Goal: Information Seeking & Learning: Check status

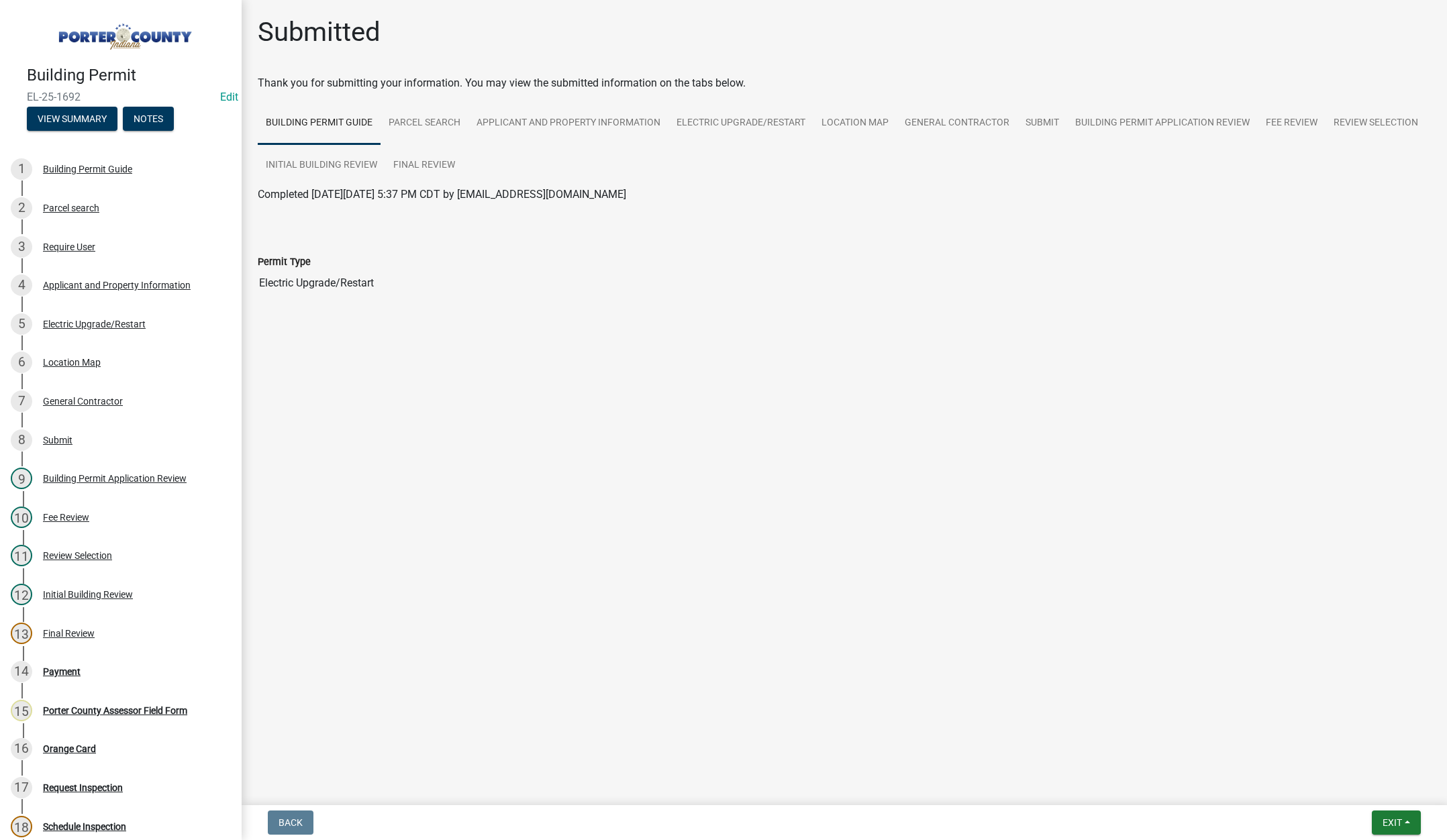
click at [503, 792] on main "Submitted Thank you for submitting your information. You may view the submitted…" at bounding box center [844, 399] width 1205 height 800
click at [1385, 819] on span "Exit" at bounding box center [1392, 822] width 19 height 11
click at [1386, 795] on button "Save & Exit" at bounding box center [1367, 787] width 107 height 32
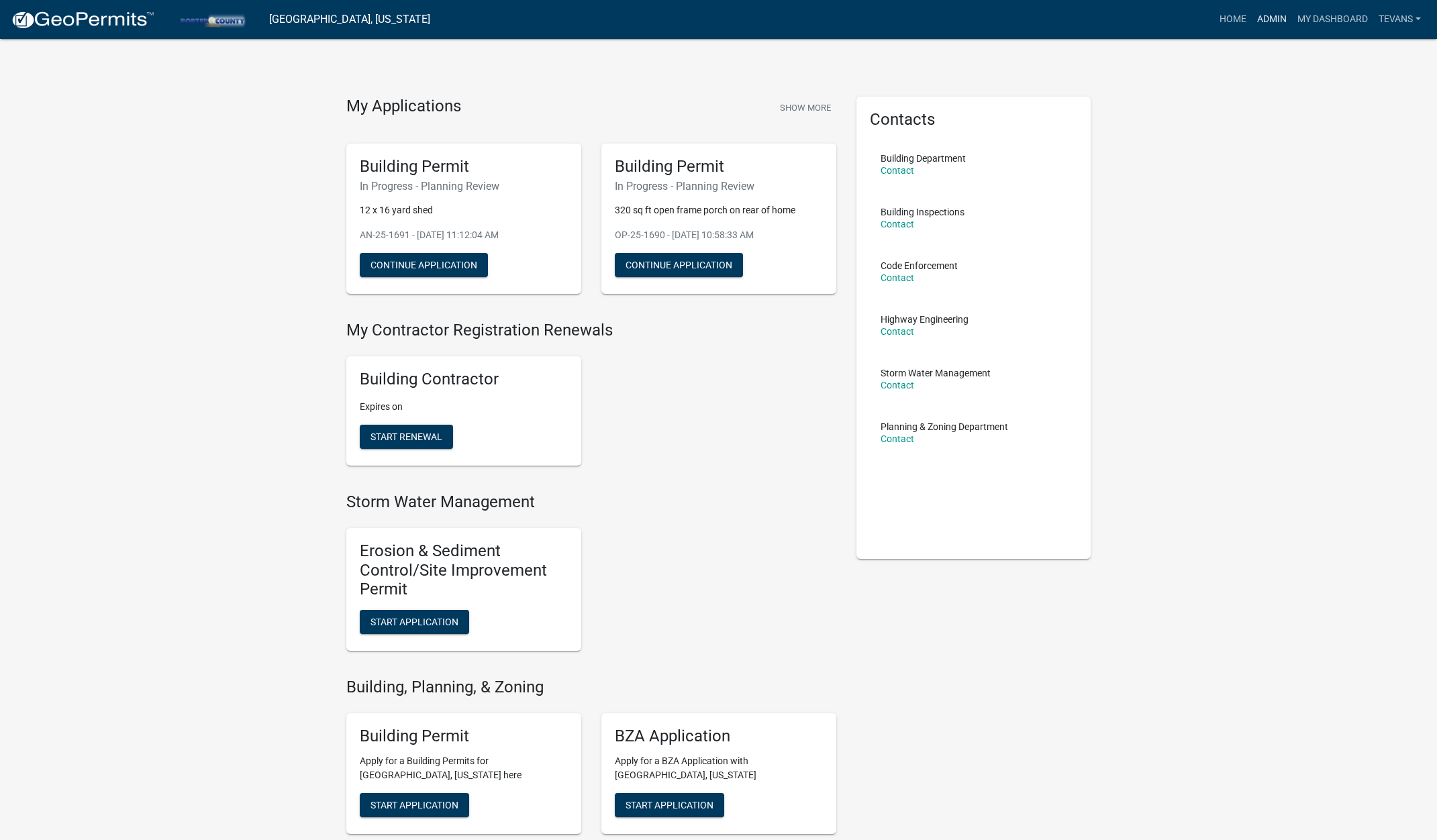
click at [1265, 15] on link "Admin" at bounding box center [1272, 19] width 40 height 26
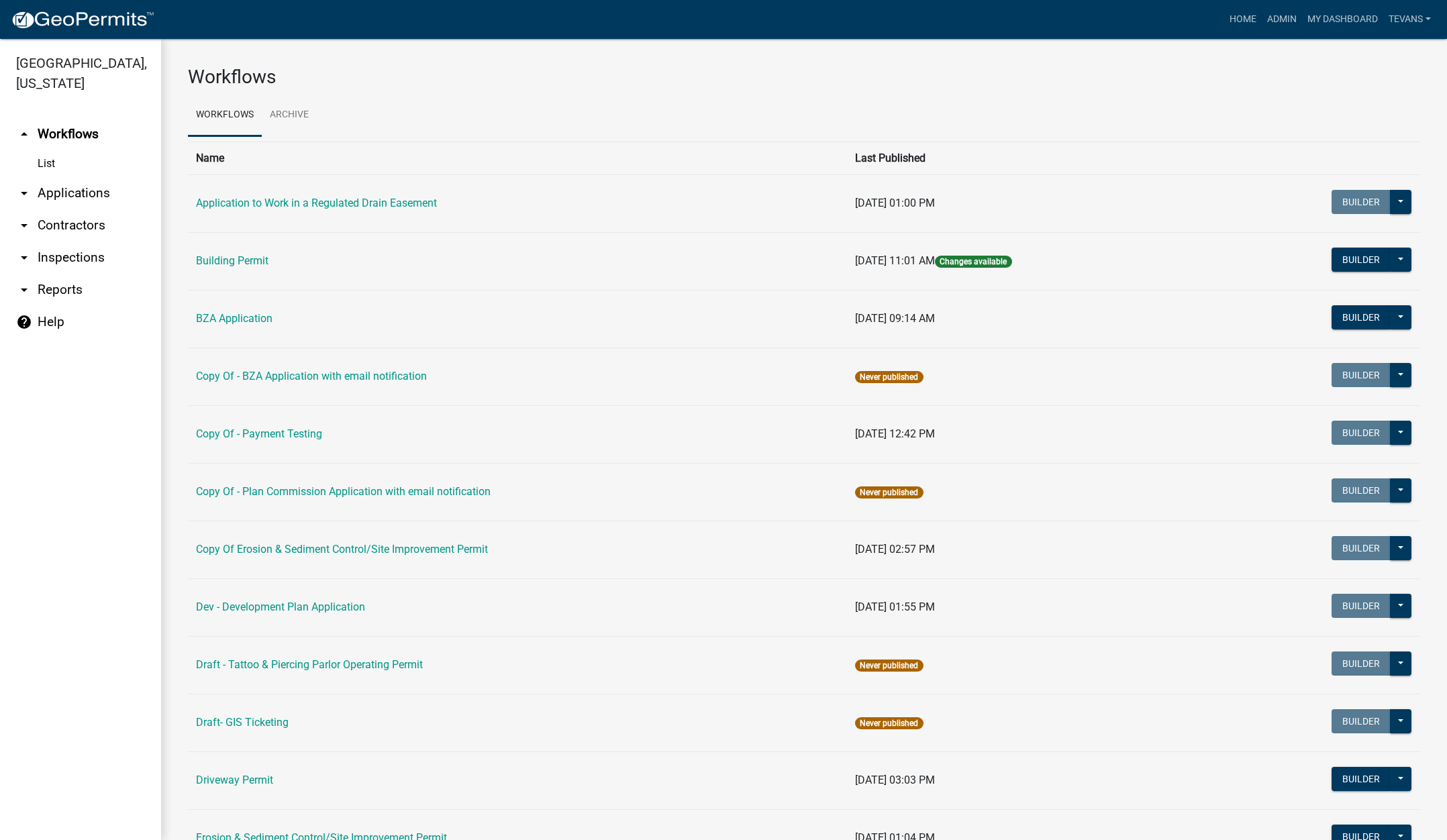
click at [82, 209] on link "arrow_drop_down Contractors" at bounding box center [80, 225] width 161 height 32
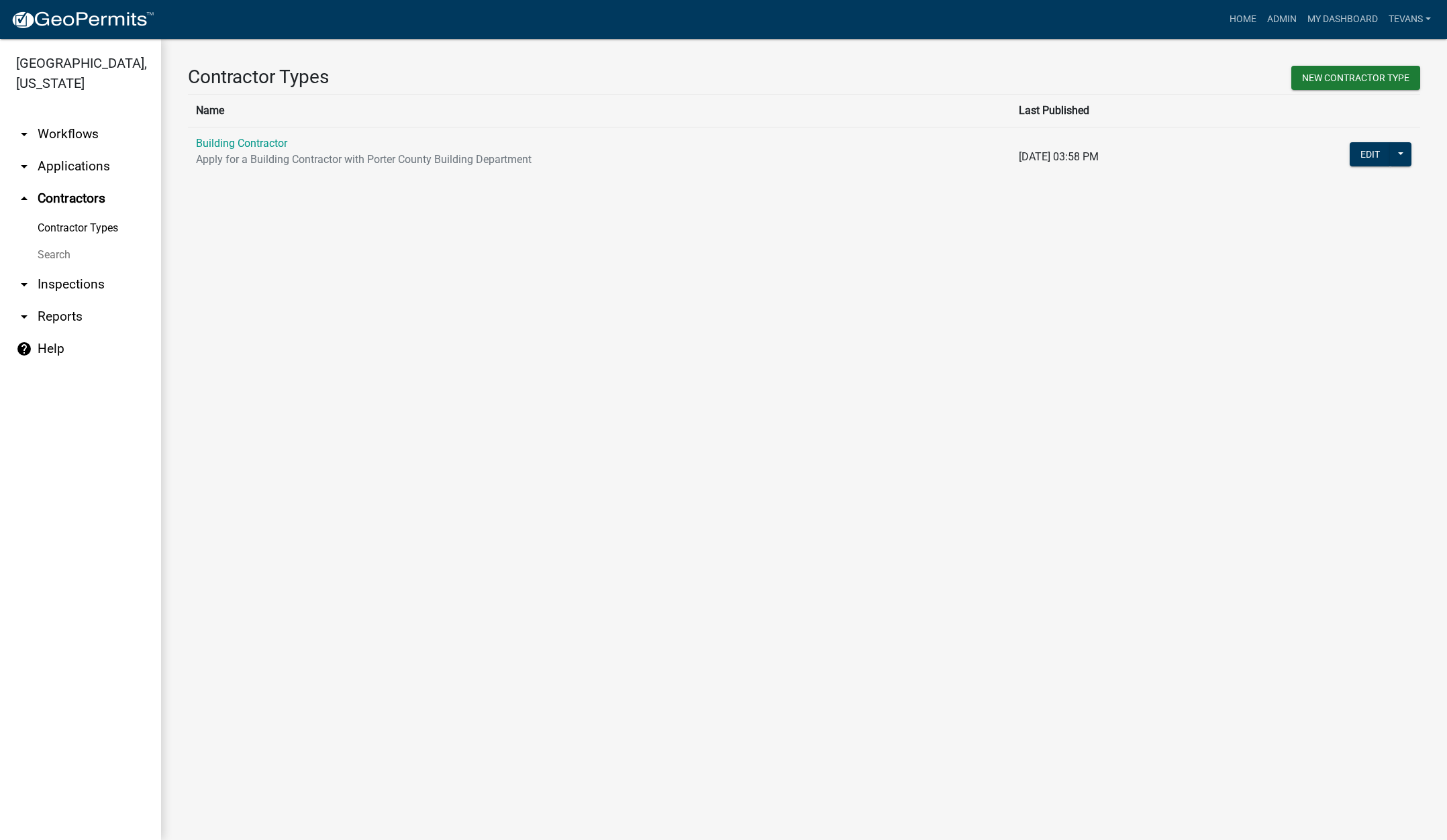
drag, startPoint x: 62, startPoint y: 236, endPoint x: 133, endPoint y: 229, distance: 71.3
click at [63, 241] on link "Search" at bounding box center [80, 255] width 161 height 27
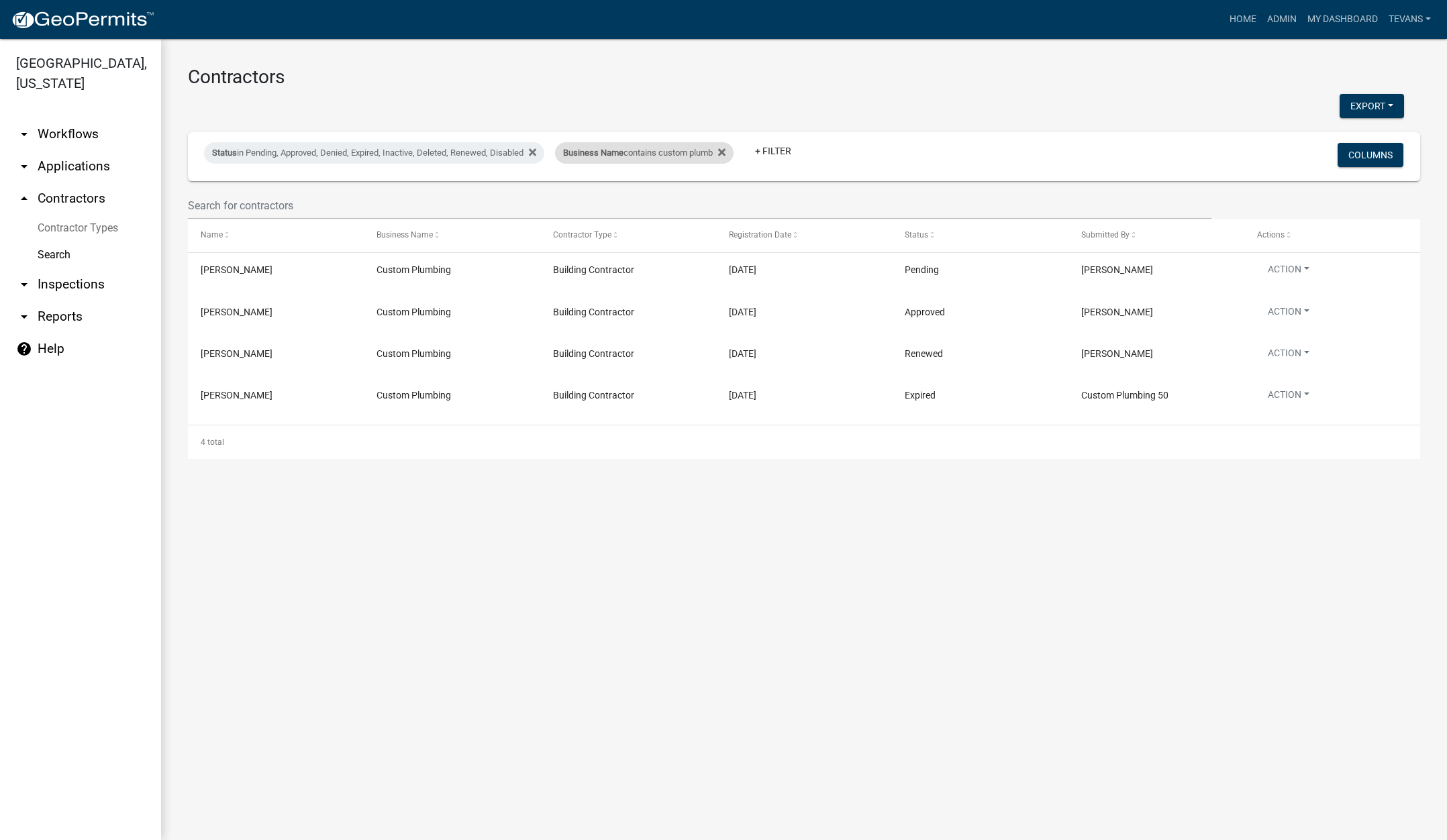
click at [688, 159] on div "Business Name contains custom plumb" at bounding box center [644, 153] width 179 height 21
click at [680, 206] on input "custom plumb" at bounding box center [654, 203] width 123 height 28
click at [681, 206] on input "custom plumb" at bounding box center [654, 203] width 123 height 28
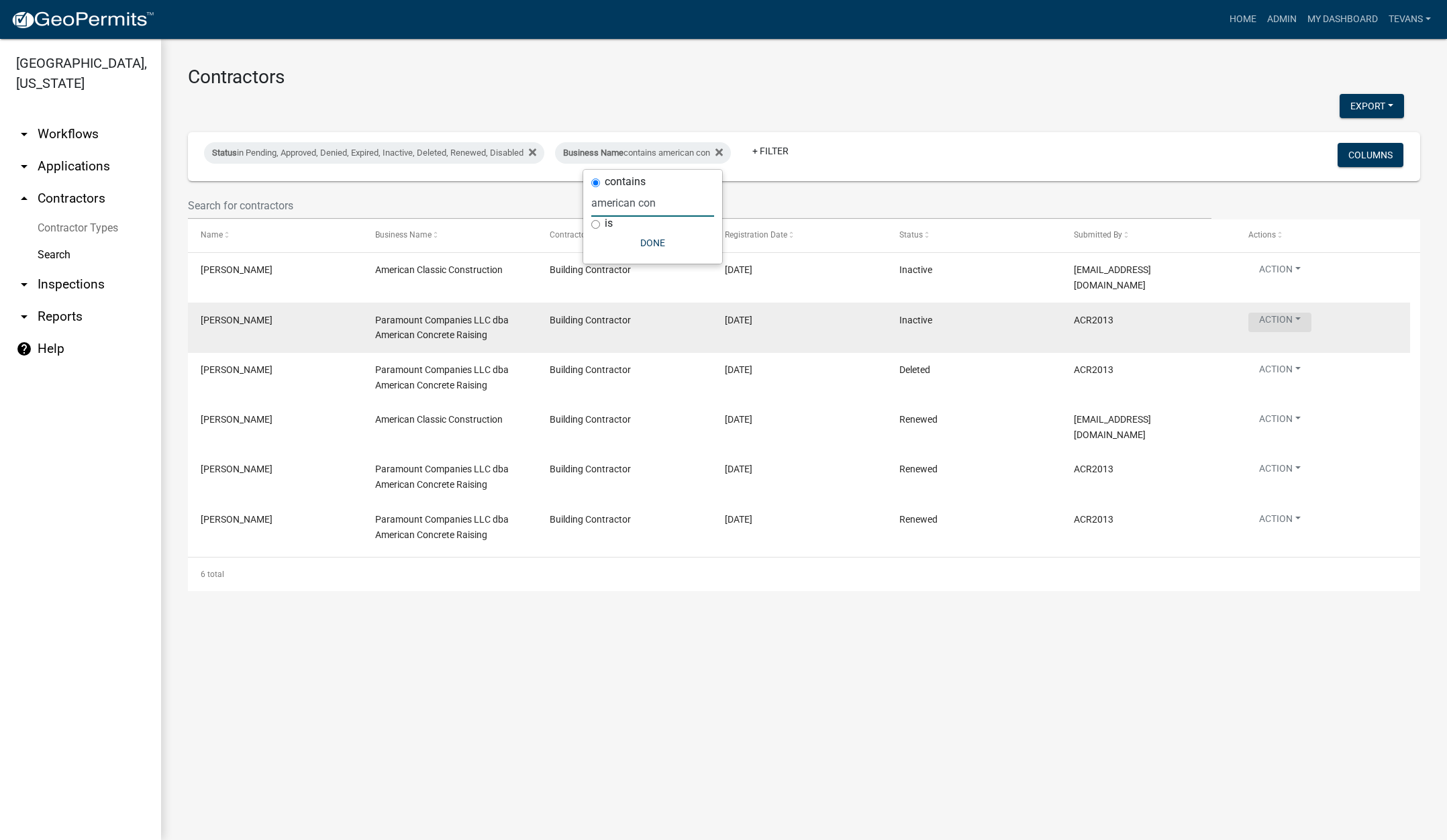
type input "american con"
click at [1289, 313] on button "Action" at bounding box center [1280, 322] width 63 height 19
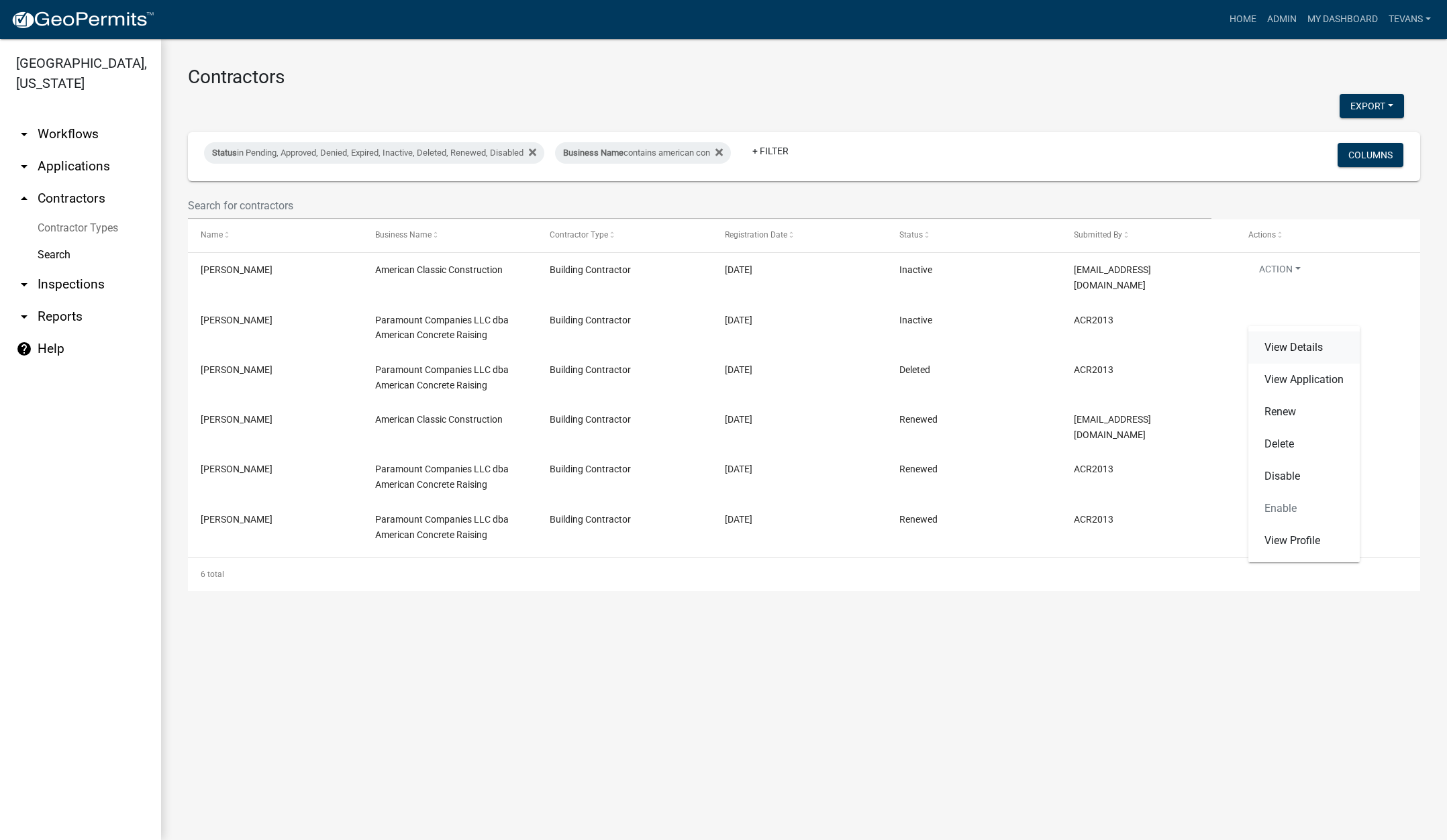
click at [1291, 348] on link "View Details" at bounding box center [1304, 347] width 111 height 32
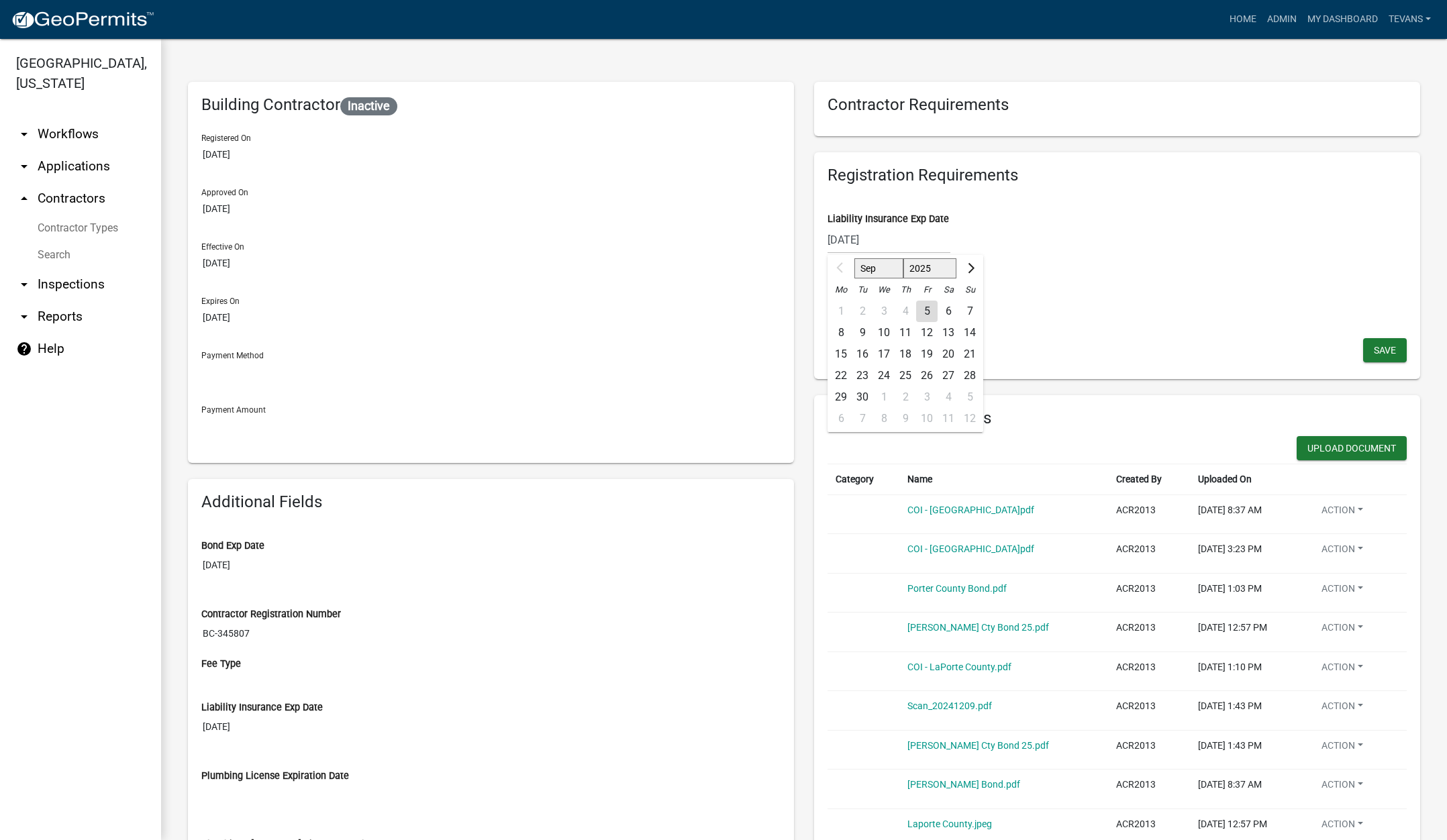
click at [900, 233] on div "[DATE] Sep Oct Nov [DATE] 2026 2027 2028 2029 2030 2031 2032 2033 2034 2035 203…" at bounding box center [888, 240] width 123 height 28
click at [937, 268] on select "2025 2026 2027 2028 2029 2030 2031 2032 2033 2034 2035 2036 2037 2038 2039 2040…" at bounding box center [930, 268] width 54 height 20
select select "2026"
click at [903, 258] on select "2025 2026 2027 2028 2029 2030 2031 2032 2033 2034 2035 2036 2037 2038 2039 2040…" at bounding box center [930, 268] width 54 height 20
click at [923, 314] on div "4" at bounding box center [927, 311] width 21 height 21
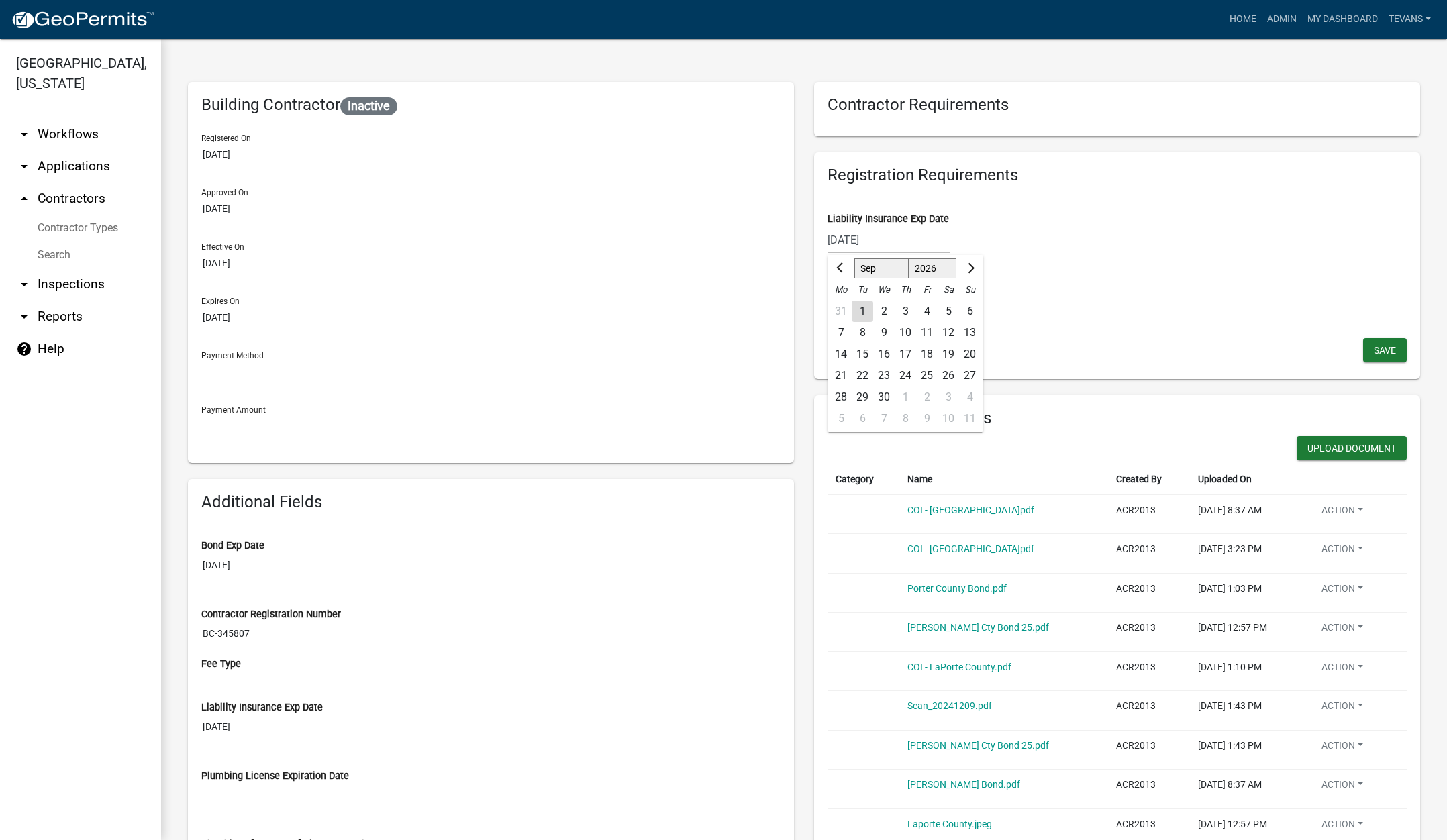
type input "[DATE]"
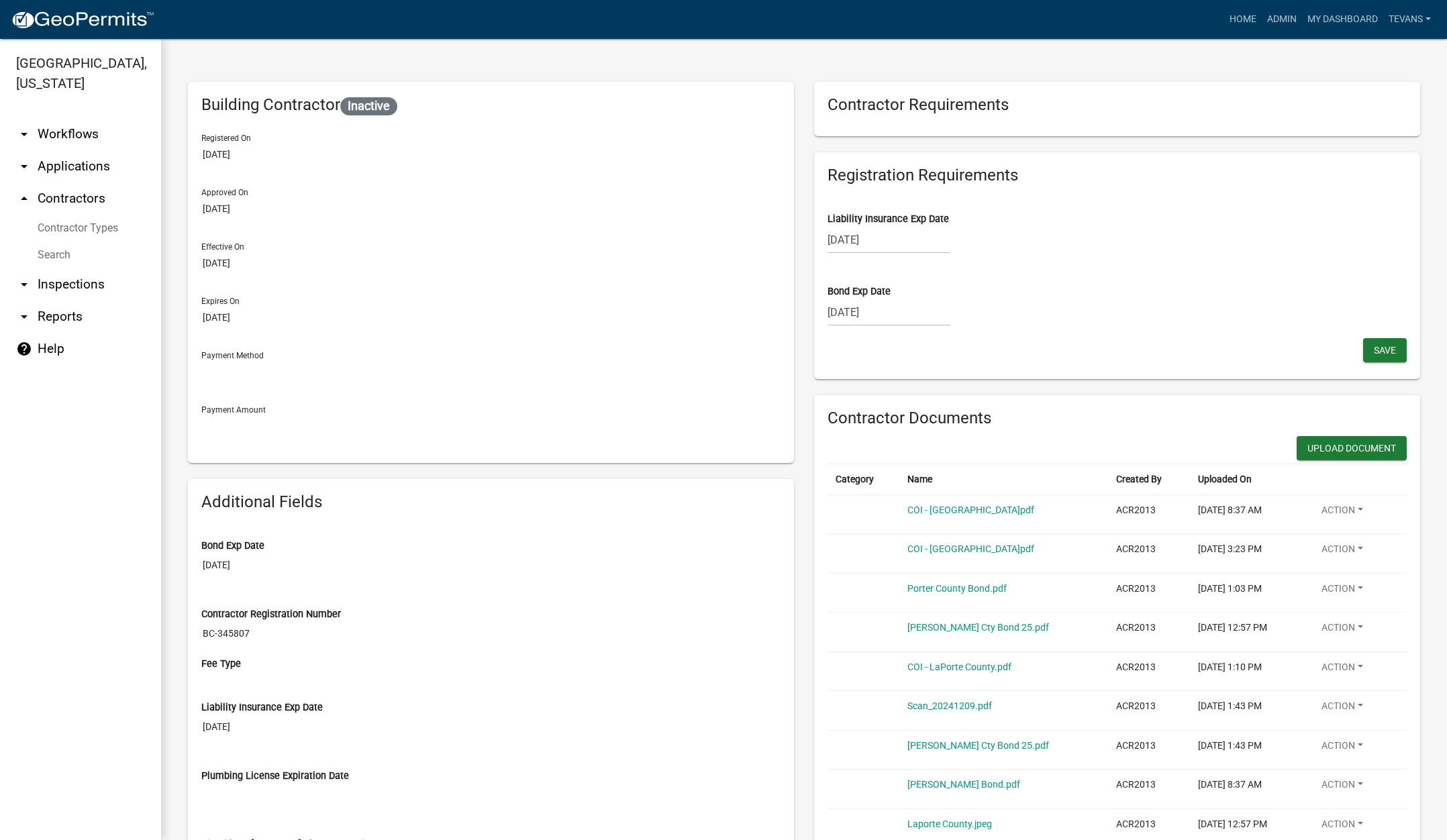
click at [915, 315] on div "[DATE]" at bounding box center [888, 312] width 123 height 28
click at [942, 341] on select "2025 2026 2027 2028 2029 2030 2031 2032 2033 2034 2035 2036 2037 2038 2039 2040…" at bounding box center [930, 341] width 54 height 20
select select "2026"
click at [903, 331] on select "2025 2026 2027 2028 2029 2030 2031 2032 2033 2034 2035 2036 2037 2038 2039 2040…" at bounding box center [930, 341] width 54 height 20
click at [919, 382] on div "4" at bounding box center [927, 384] width 21 height 21
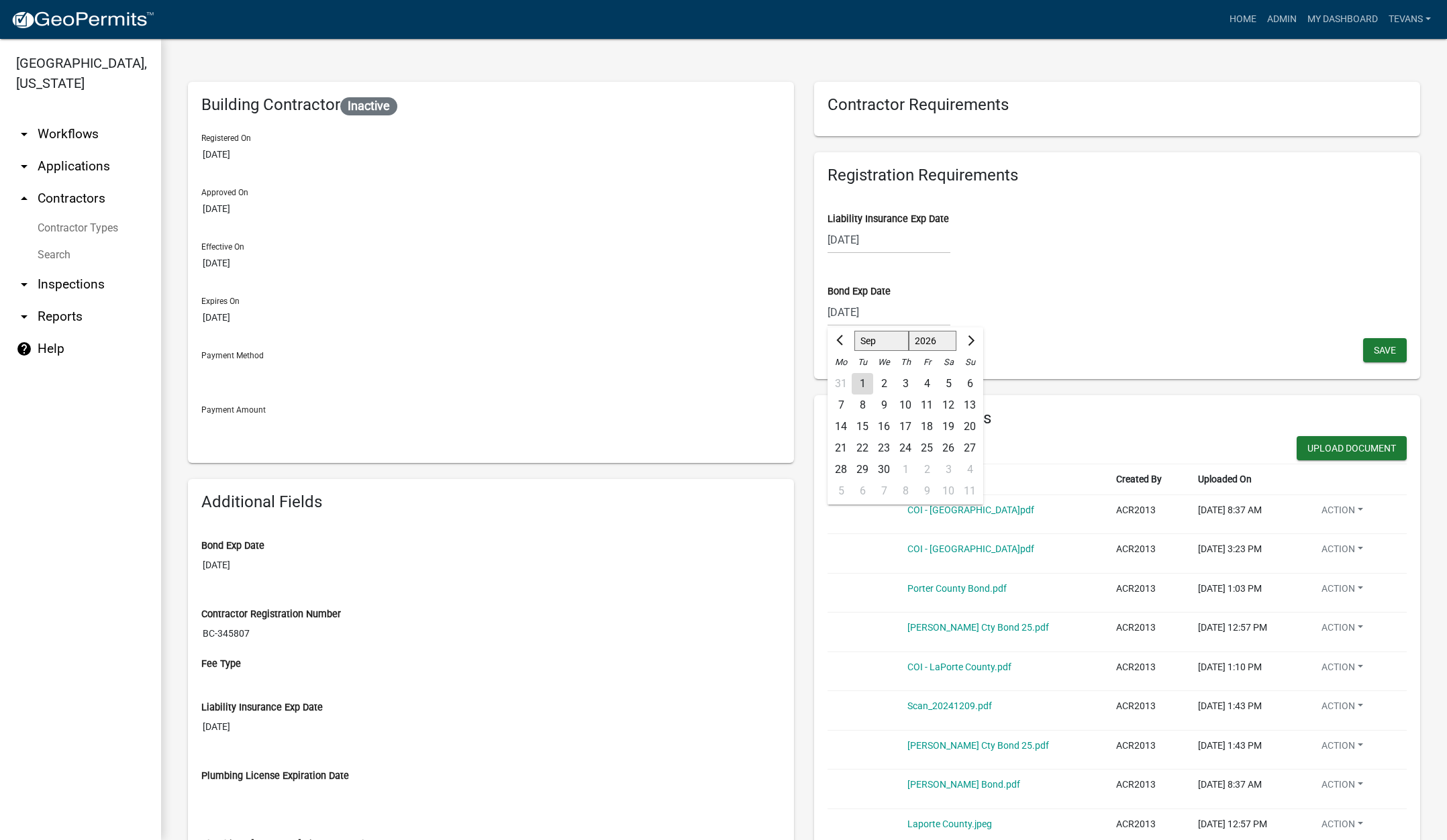
type input "[DATE]"
click at [1374, 351] on span "Save" at bounding box center [1385, 349] width 22 height 11
click at [1244, 363] on div "Registration Requirements Liability Insurance Exp Date [DATE] Bond Exp Date [DA…" at bounding box center [1117, 266] width 606 height 227
click at [1374, 345] on span "Save" at bounding box center [1385, 349] width 22 height 11
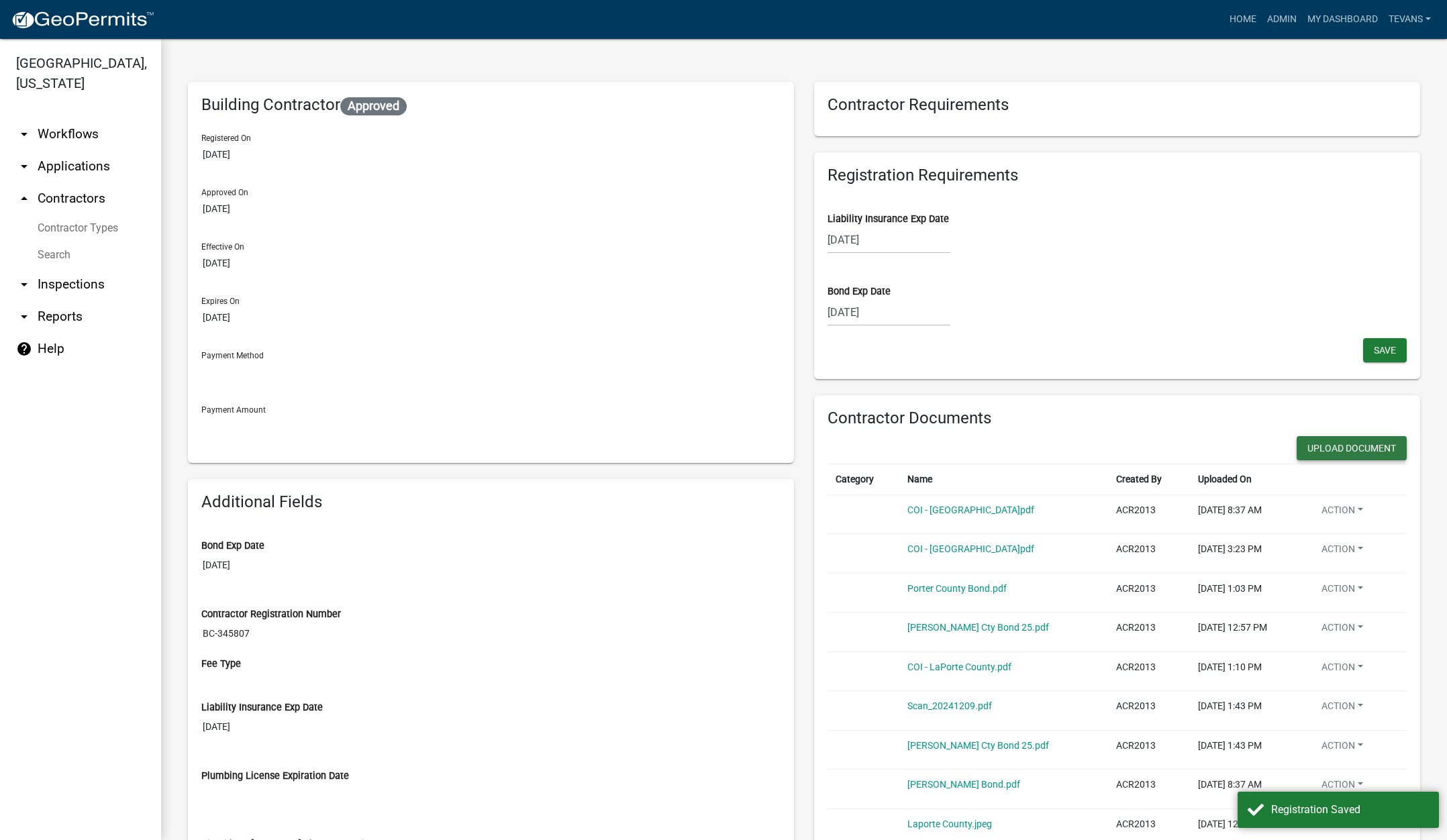
click at [1328, 445] on button "Upload Document" at bounding box center [1351, 448] width 110 height 24
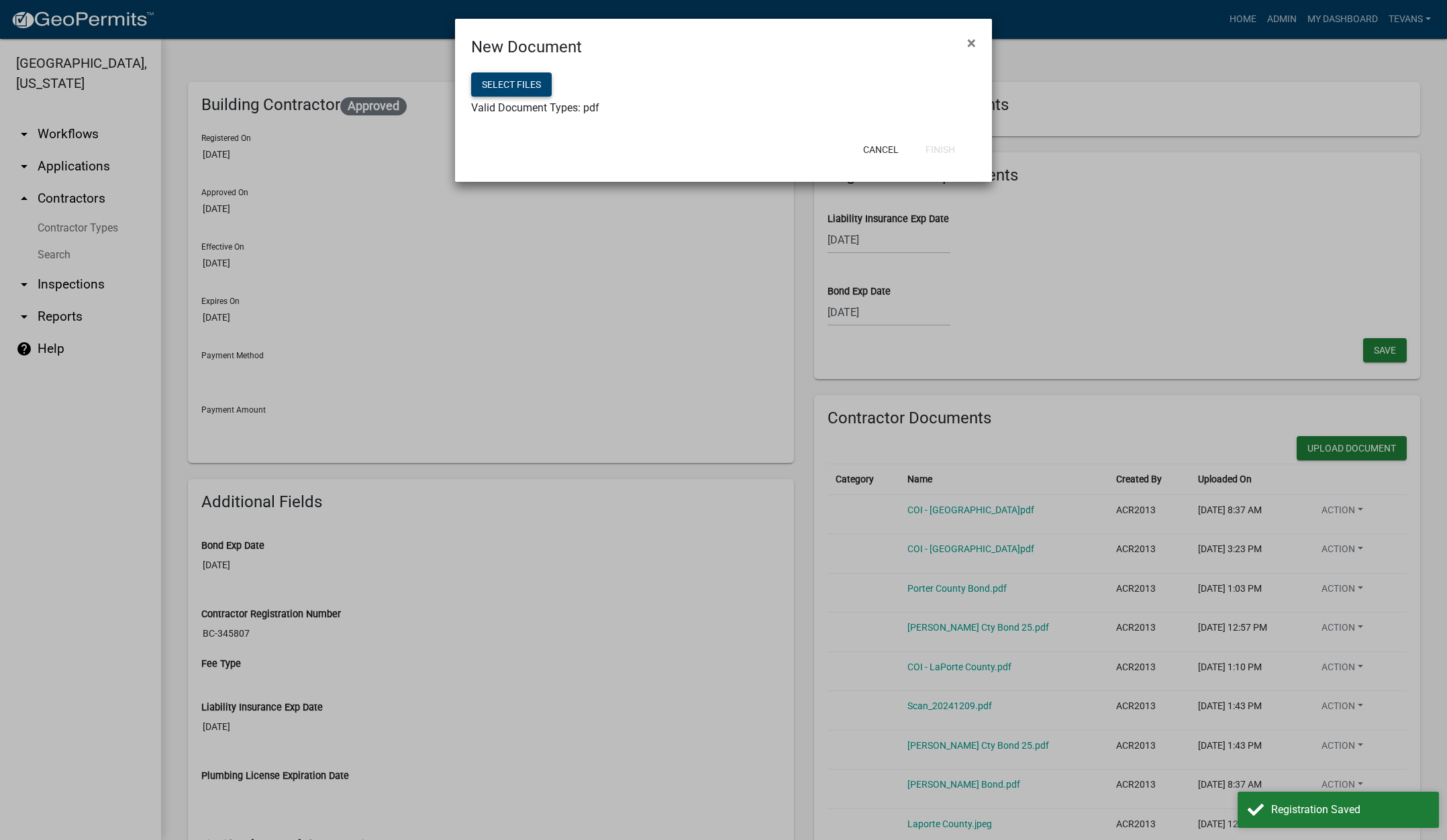
click at [528, 84] on button "Select files" at bounding box center [511, 84] width 80 height 24
click at [949, 151] on button "Finish" at bounding box center [940, 150] width 51 height 24
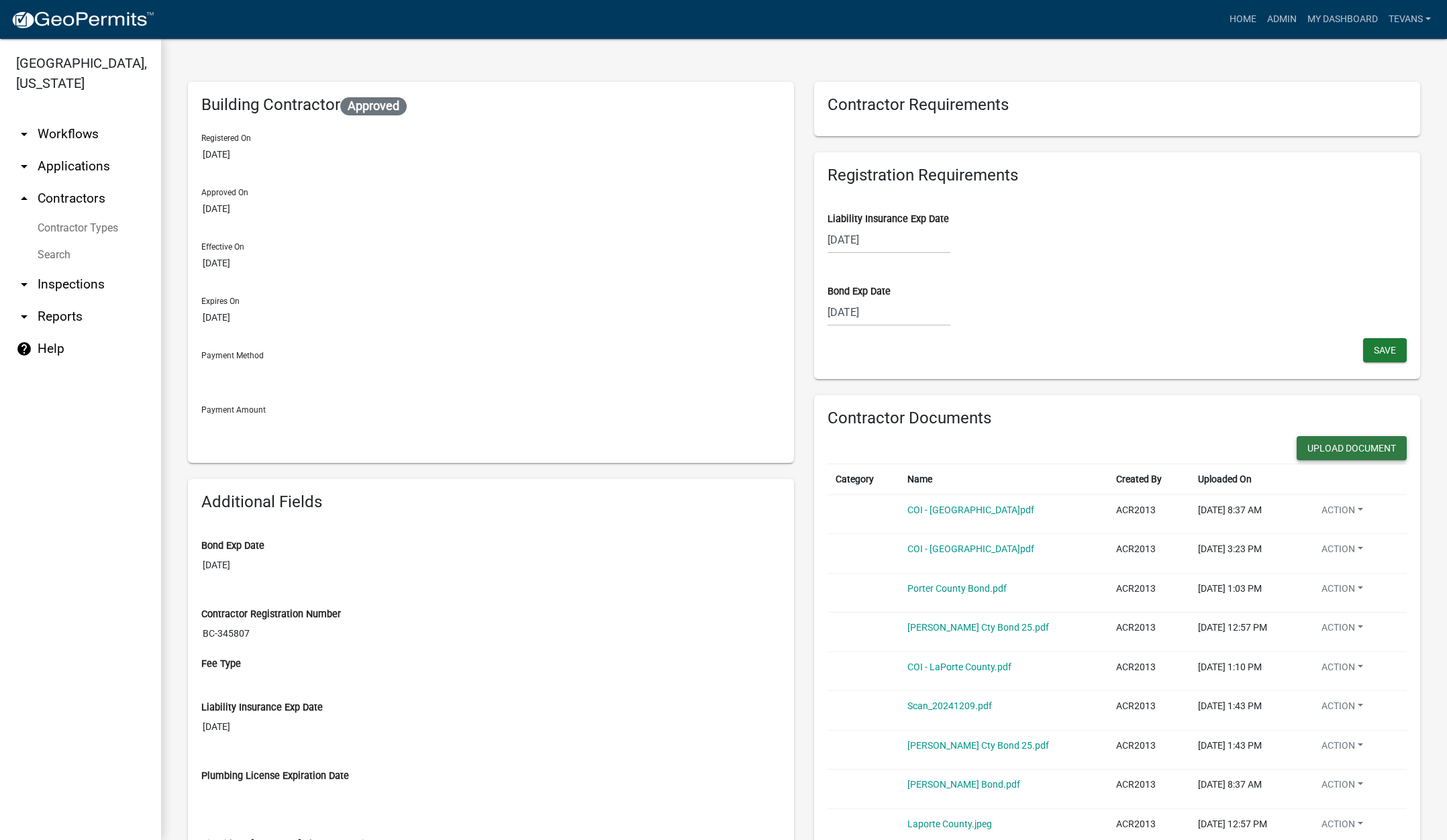
click at [1328, 448] on button "Upload Document" at bounding box center [1351, 448] width 110 height 24
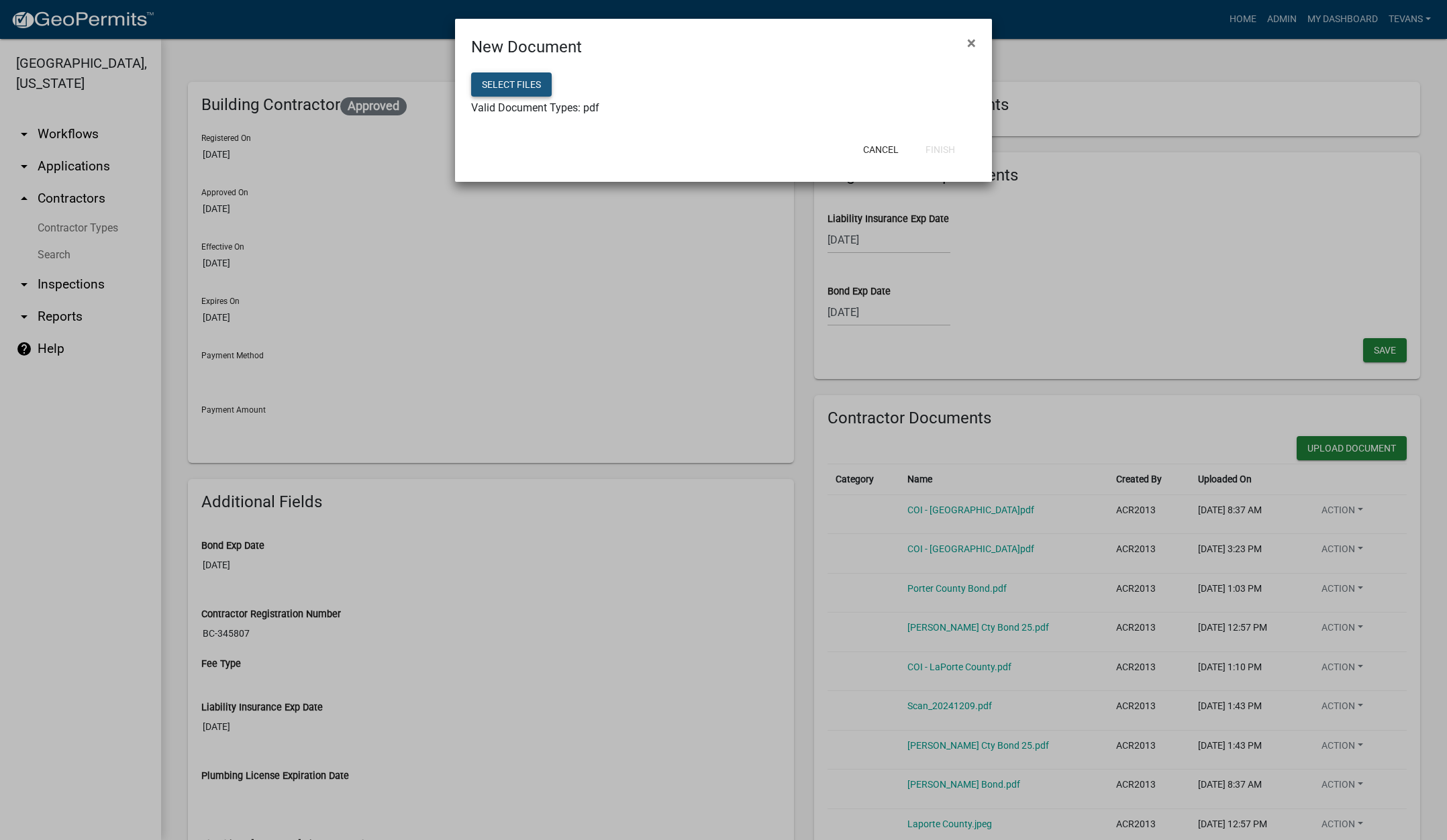
click at [529, 87] on button "Select files" at bounding box center [511, 84] width 80 height 24
click at [942, 150] on button "Finish" at bounding box center [940, 150] width 51 height 24
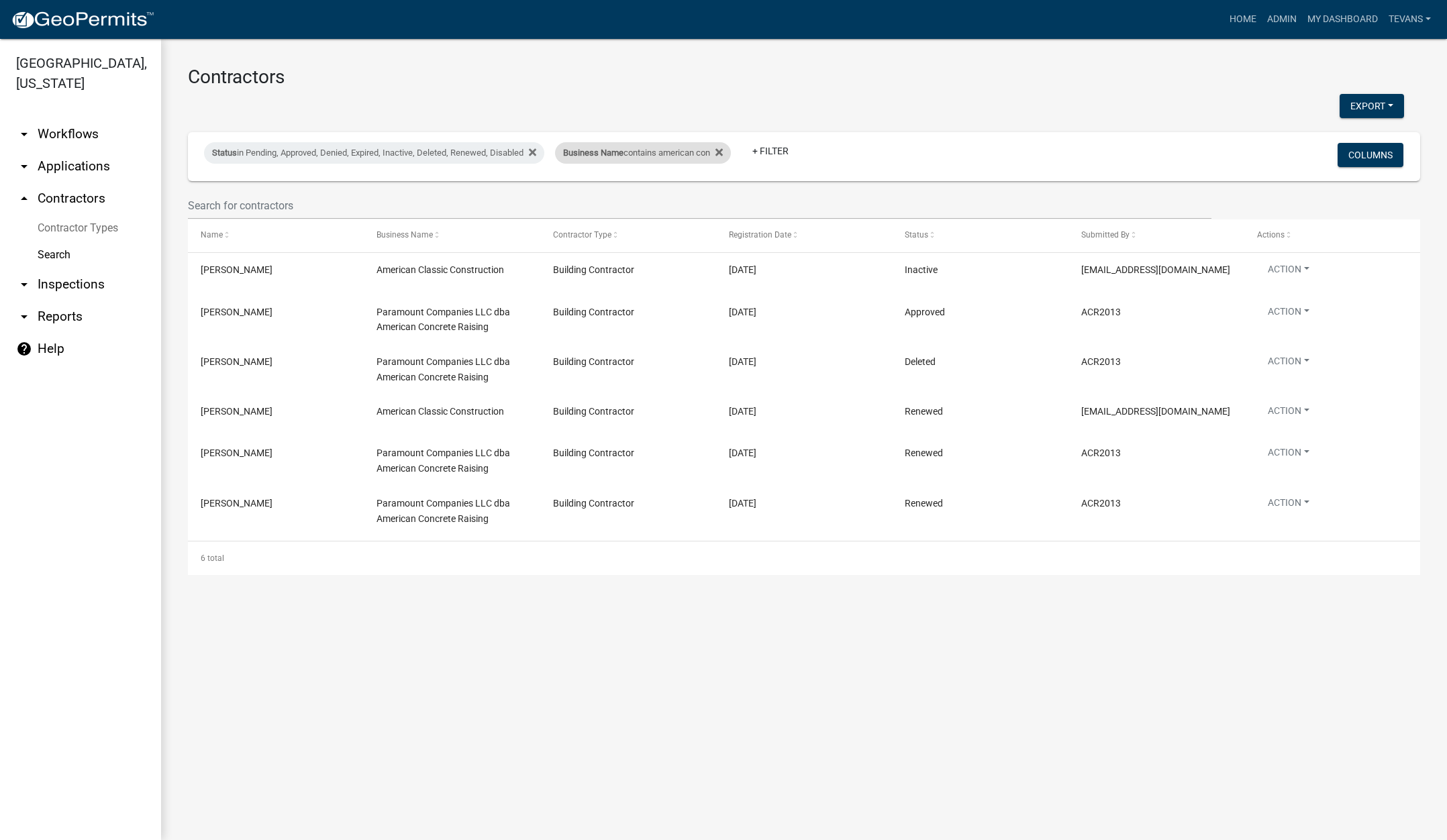
click at [578, 158] on div "Business Name contains american con" at bounding box center [643, 153] width 176 height 21
click at [675, 201] on input "american con" at bounding box center [652, 203] width 123 height 28
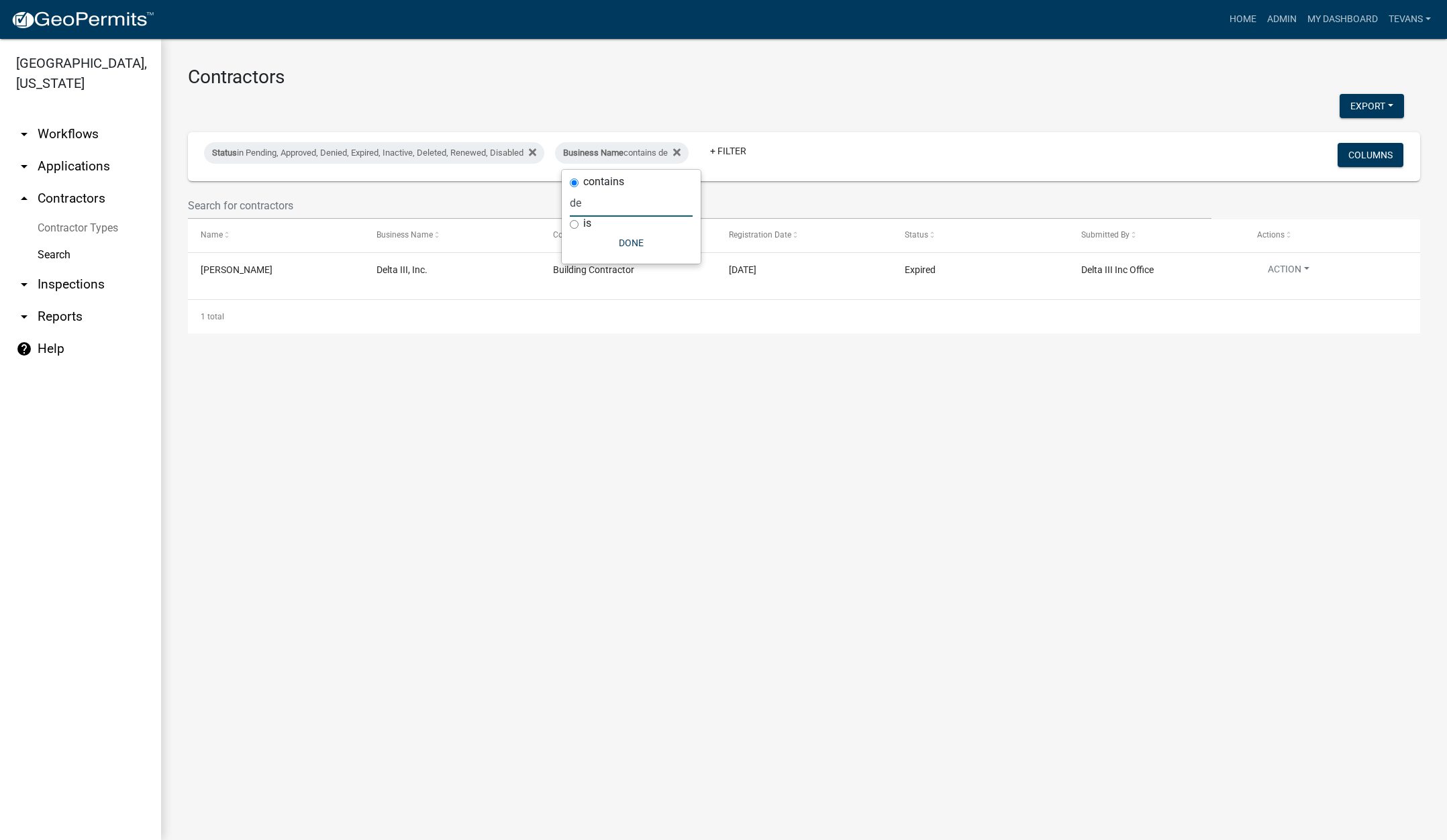
type input "d"
type input "f"
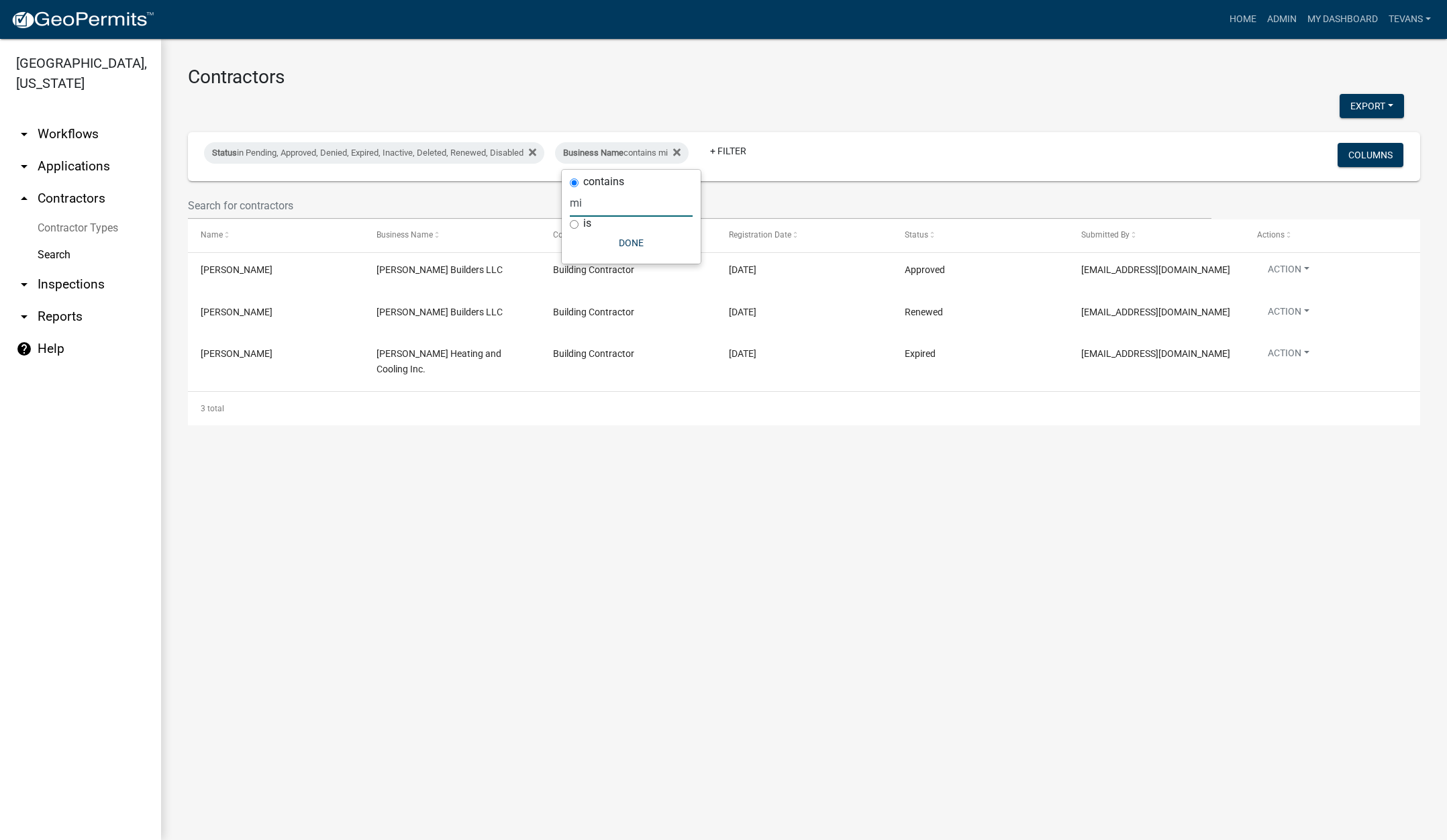
type input "m"
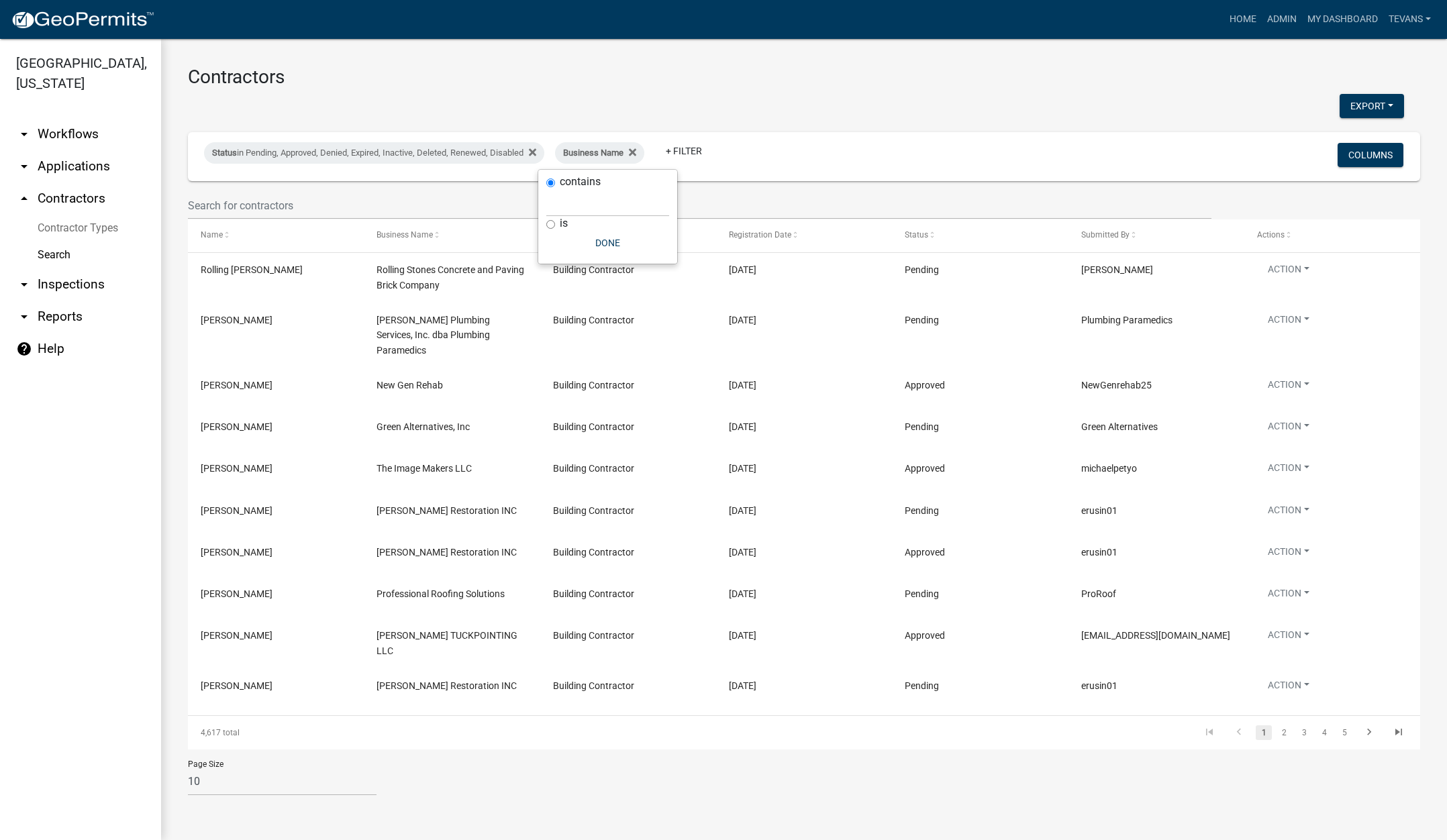
click at [82, 150] on link "arrow_drop_down Applications" at bounding box center [80, 166] width 161 height 32
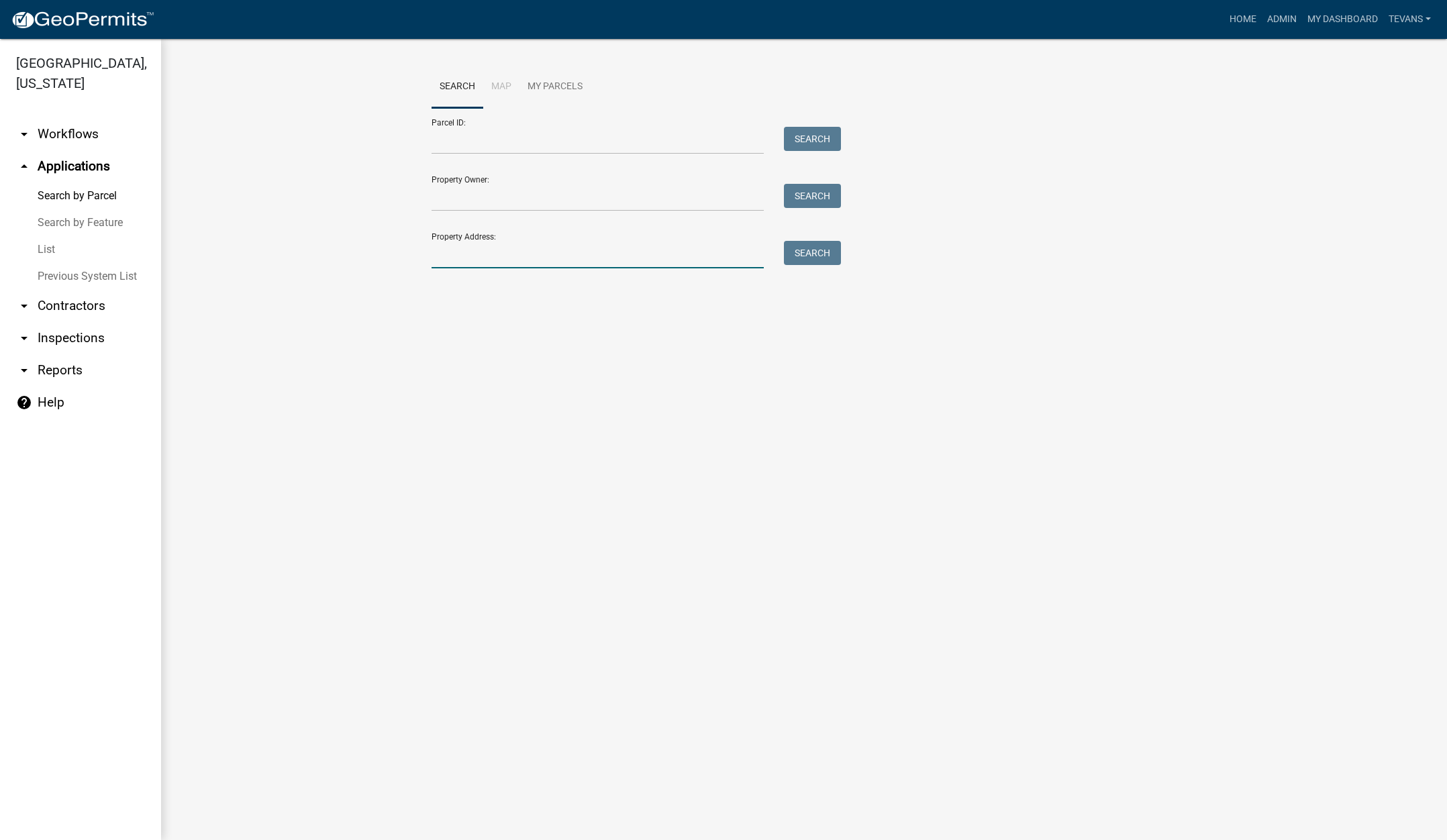
click at [513, 253] on input "Property Address:" at bounding box center [598, 254] width 332 height 28
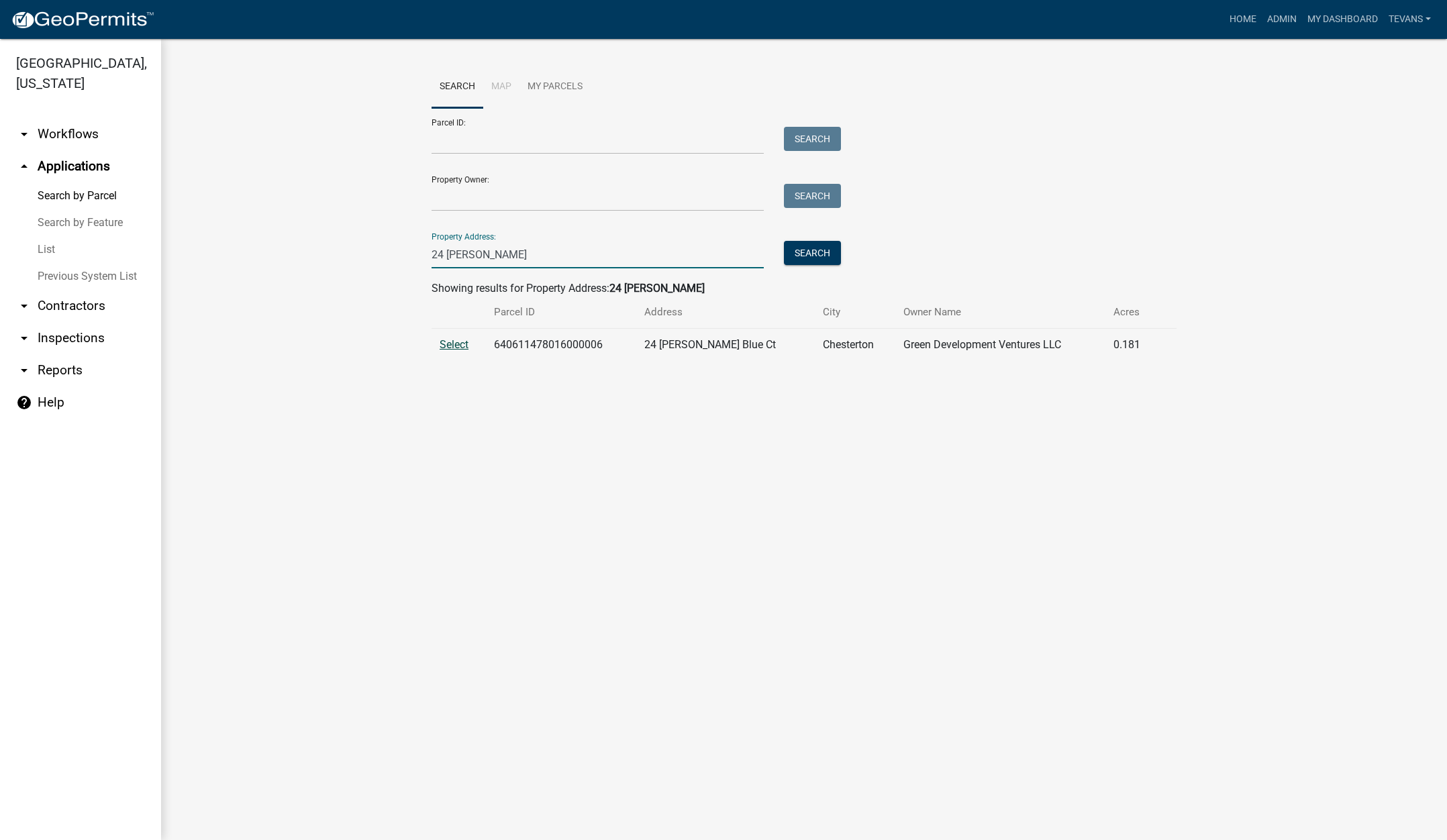
click at [463, 340] on span "Select" at bounding box center [453, 345] width 29 height 13
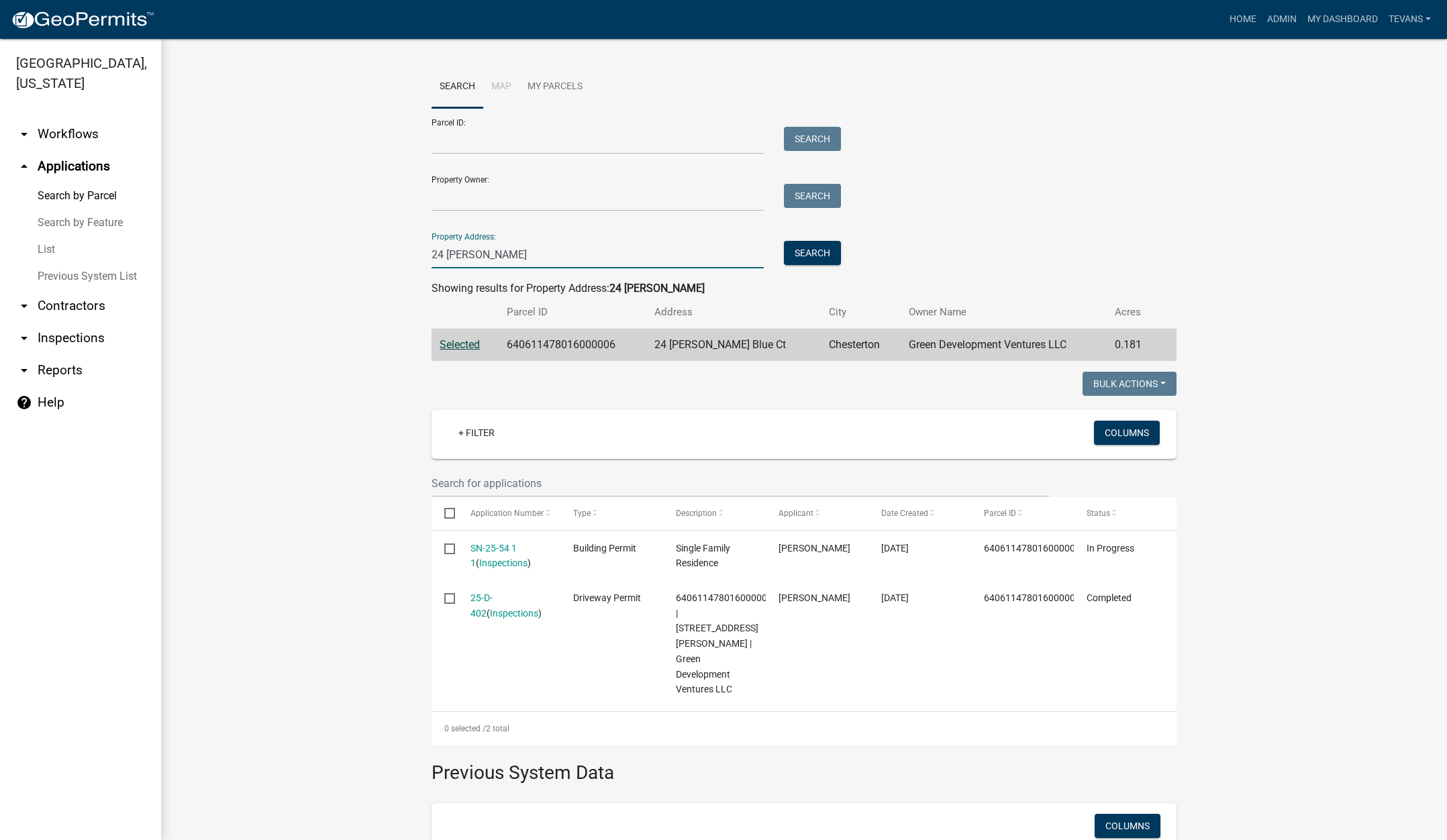
click at [438, 255] on input "24 [PERSON_NAME]" at bounding box center [598, 254] width 332 height 28
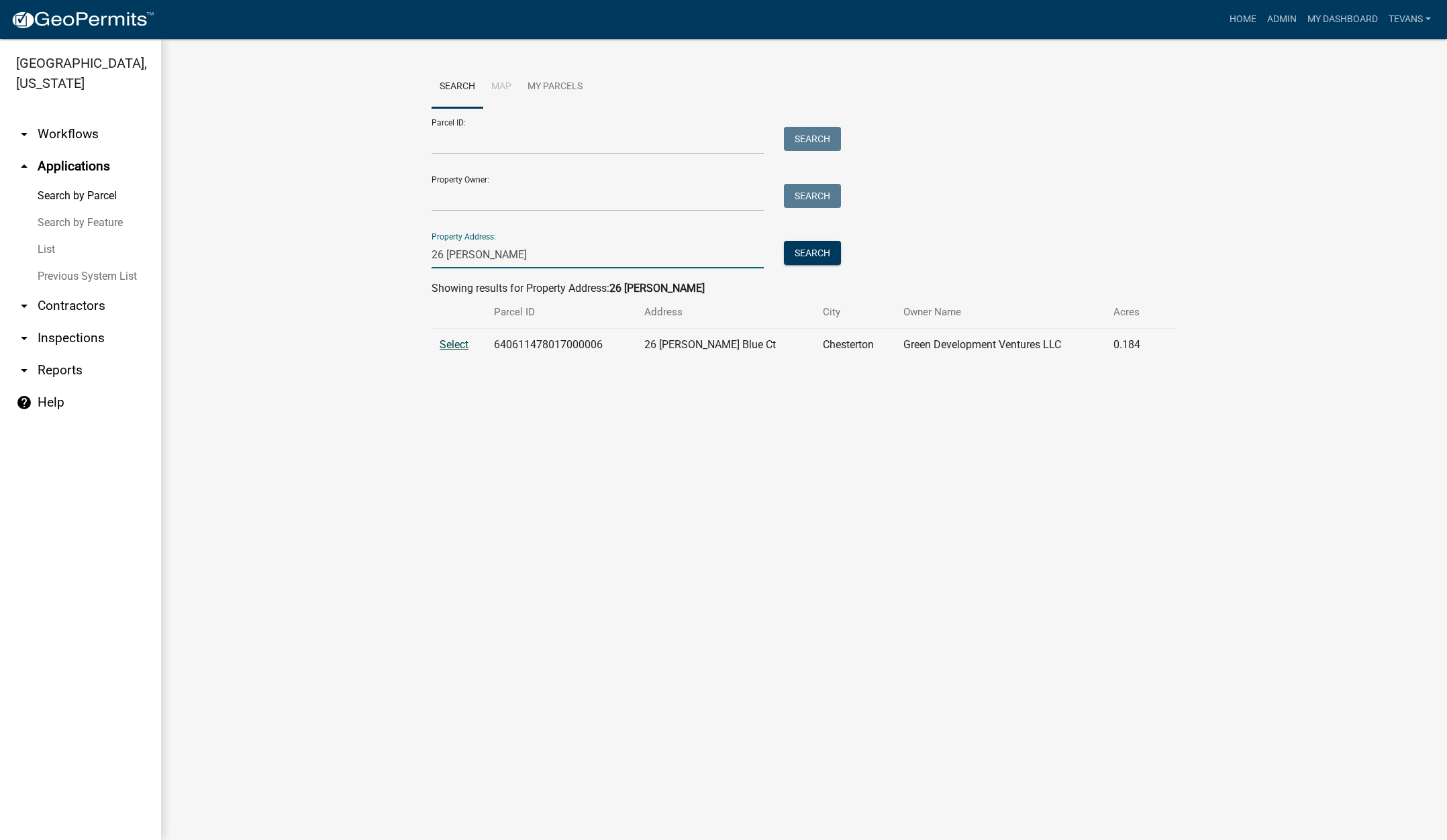
type input "26 [PERSON_NAME]"
click at [459, 343] on span "Select" at bounding box center [453, 345] width 29 height 13
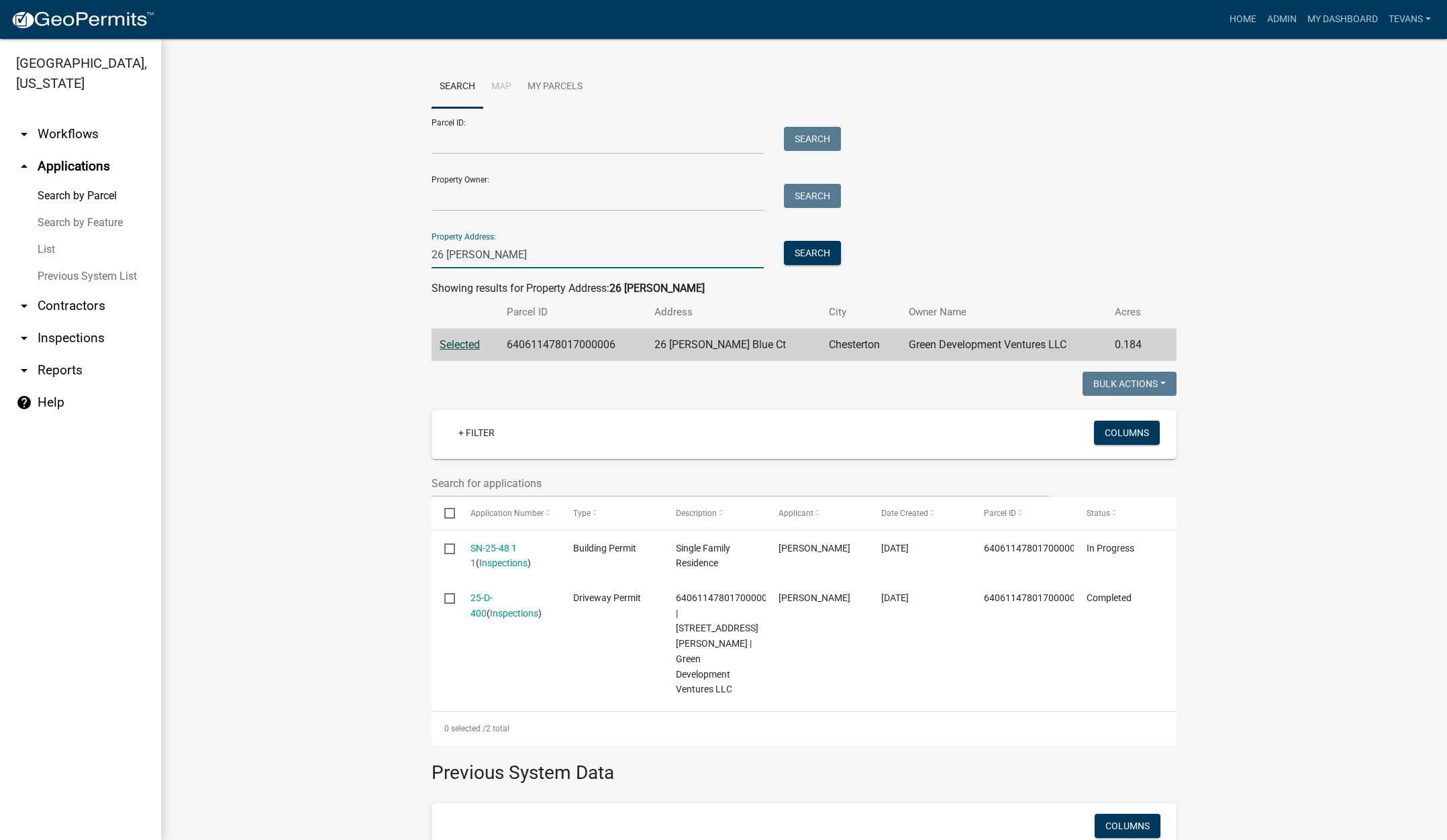
click at [498, 253] on input "26 [PERSON_NAME]" at bounding box center [598, 254] width 332 height 28
